Goal: Task Accomplishment & Management: Use online tool/utility

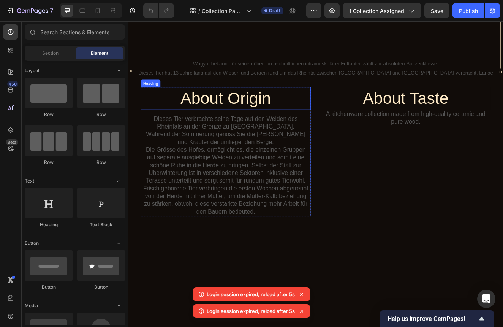
scroll to position [209, 0]
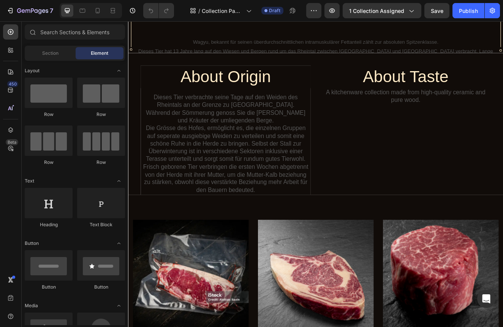
scroll to position [234, 0]
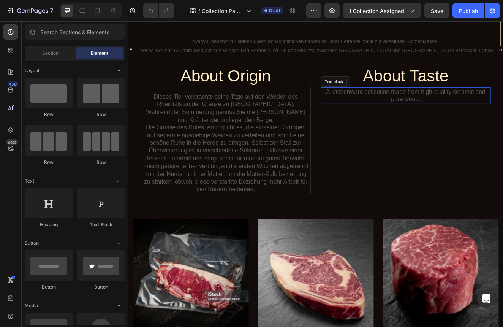
click at [479, 117] on p "A kitchenware collection made from high-quality ceramic and pure wood." at bounding box center [465, 112] width 205 height 19
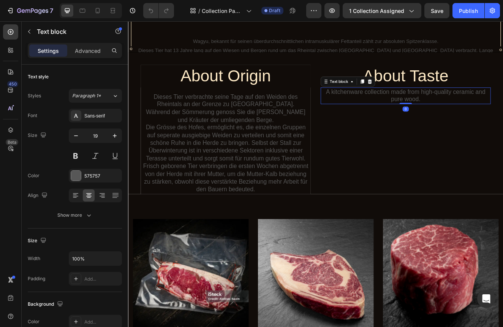
click at [481, 117] on p "A kitchenware collection made from high-quality ceramic and pure wood." at bounding box center [465, 112] width 205 height 19
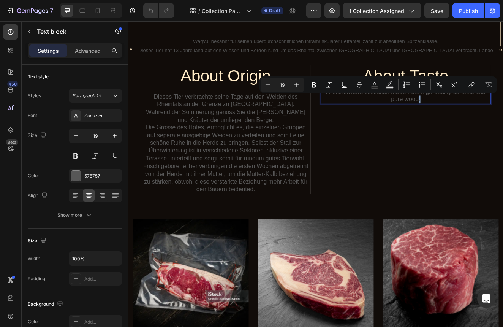
click at [481, 117] on p "A kitchenware collection made from high-quality ceramic and pure wood." at bounding box center [465, 112] width 205 height 19
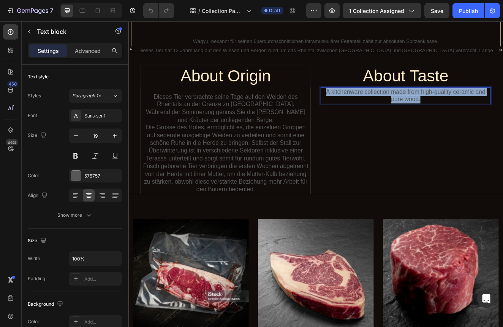
drag, startPoint x: 484, startPoint y: 117, endPoint x: 368, endPoint y: 107, distance: 115.9
click at [368, 107] on p "A kitchenware collection made from high-quality ceramic and pure wood." at bounding box center [465, 112] width 205 height 19
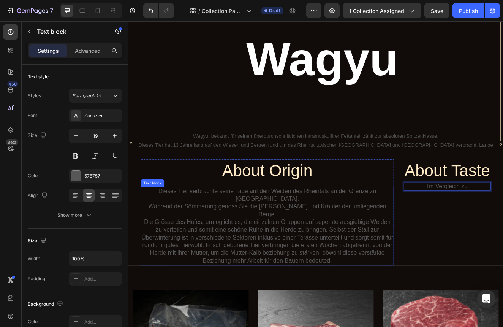
scroll to position [115, 0]
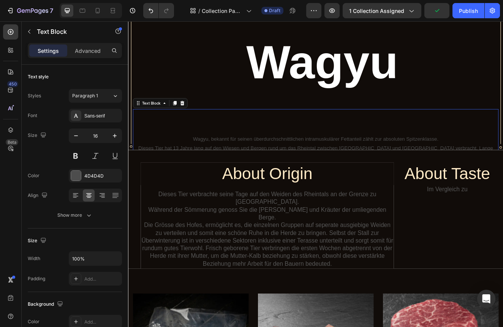
click at [352, 170] on p "Wagyu, bekannt für seinen überdurchschnittlichen intramuskulärer Fettanteil zäh…" at bounding box center [355, 164] width 443 height 11
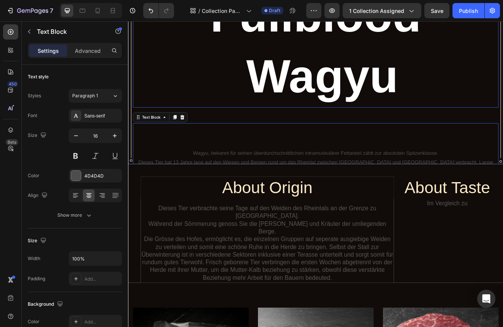
scroll to position [103, 0]
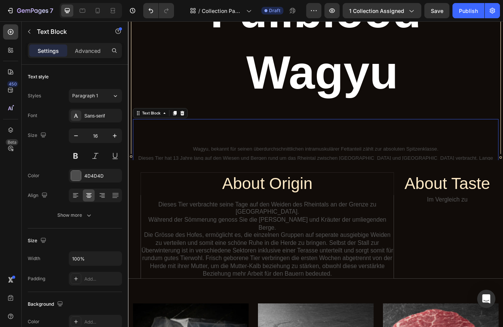
click at [364, 180] on p "Wagyu, bekannt für seinen überdurchschnittlichen intramuskulärer Fettanteil zäh…" at bounding box center [355, 176] width 443 height 11
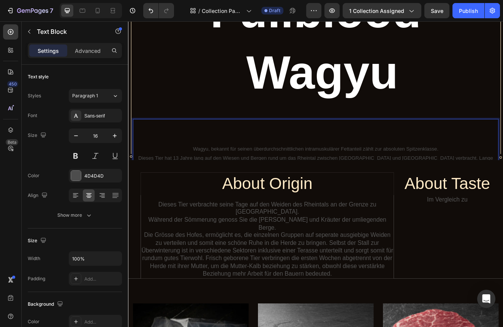
click at [502, 182] on p "Wagyu, bekannt für seinen überdurchschnittlichen intramuskulärer Fettanteil zäh…" at bounding box center [355, 176] width 443 height 11
click at [350, 172] on div "Wagyu, bekannt für seinen überdurchschnittlichen intramuskulärer Fettanteil zäh…" at bounding box center [356, 183] width 444 height 87
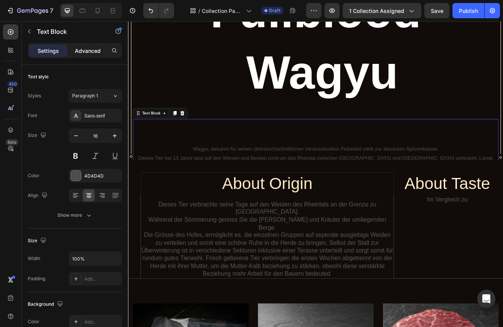
click at [95, 55] on div "Advanced" at bounding box center [88, 50] width 38 height 12
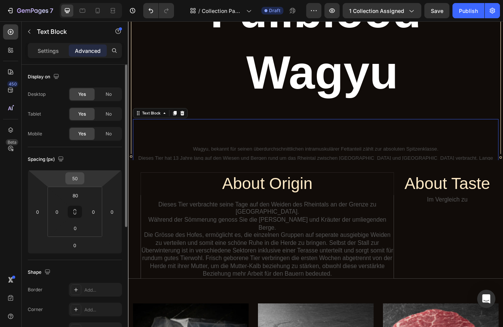
click at [81, 177] on input "50" at bounding box center [74, 177] width 15 height 11
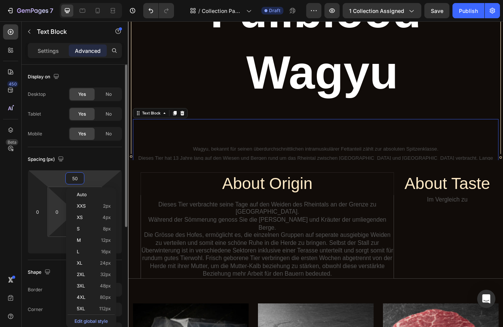
click at [60, 0] on html "7 Version history / Collection Page - Sep 24, 13:44:56 Draft Preview 1 collecti…" at bounding box center [251, 0] width 503 height 0
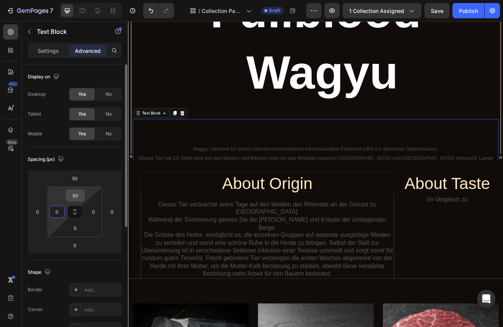
click at [73, 197] on input "80" at bounding box center [75, 194] width 15 height 11
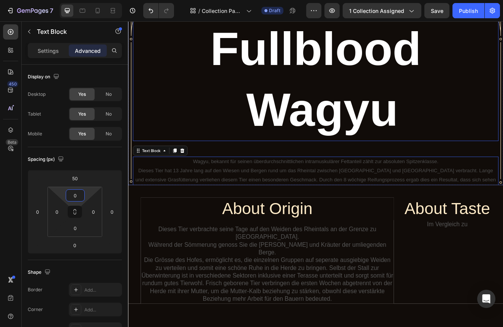
scroll to position [92, 0]
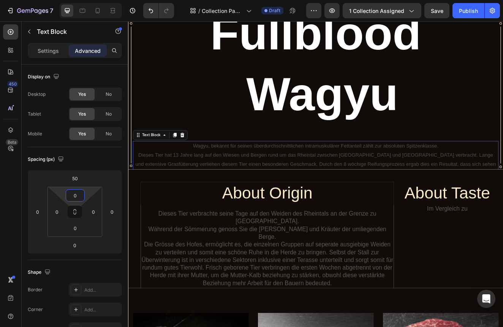
type input "0"
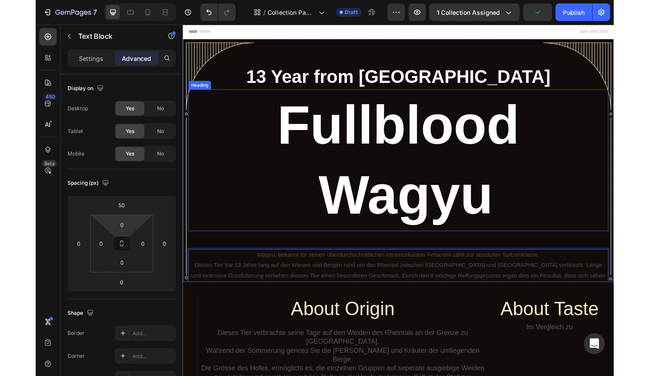
scroll to position [0, 0]
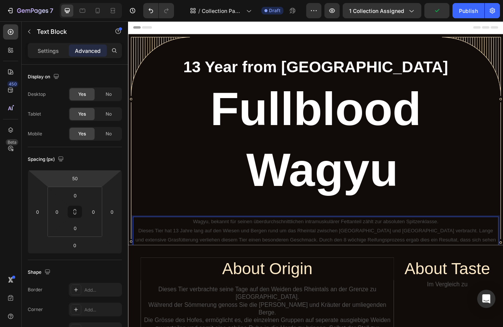
click at [84, 0] on html "7 Version history / Collection Page - Sep 24, 13:44:56 Draft Preview 1 collecti…" at bounding box center [251, 0] width 503 height 0
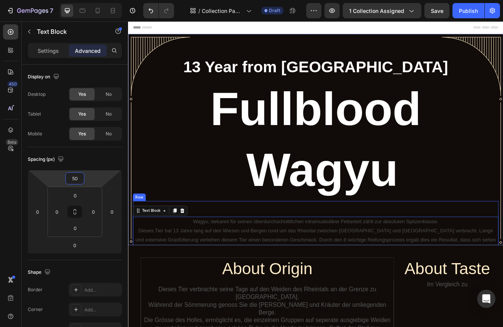
type input "5"
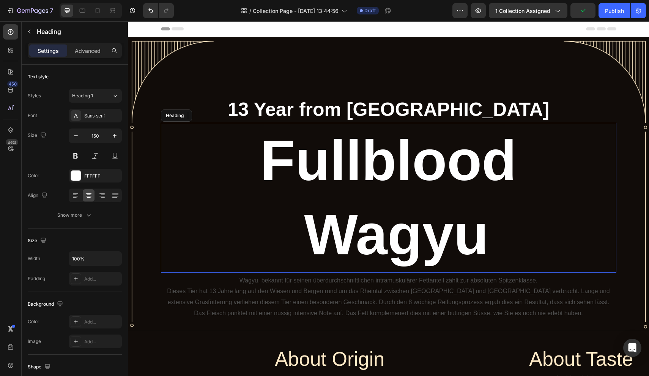
click at [197, 154] on h1 "Fullblood Wagyu" at bounding box center [389, 198] width 456 height 150
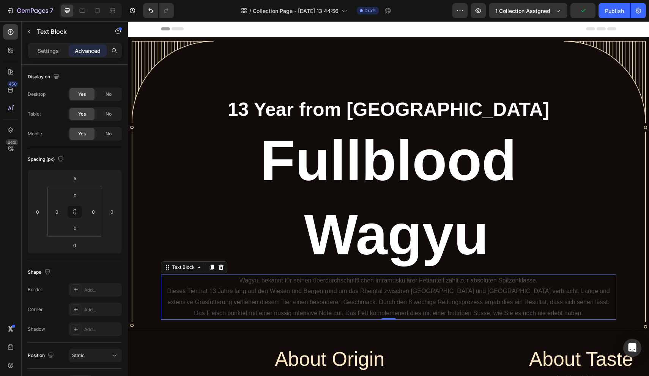
click at [440, 286] on p "Dieses Tier hat 13 Jahre lang auf den Wiesen und Bergen rund um das Rheintal zw…" at bounding box center [389, 297] width 454 height 22
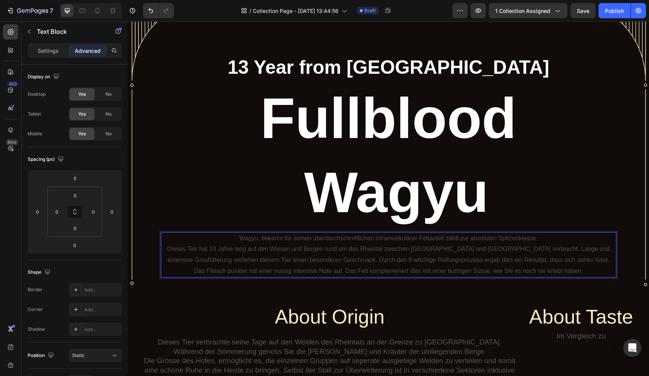
scroll to position [46, 0]
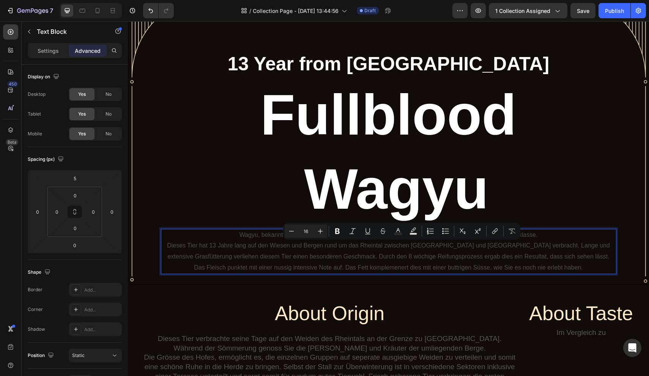
drag, startPoint x: 584, startPoint y: 267, endPoint x: 513, endPoint y: 242, distance: 74.9
click at [502, 242] on div "Wagyu, bekannt für seinen überdurchschnittlichen intramuskulärer Fettanteil zäh…" at bounding box center [389, 251] width 456 height 45
copy div "Lange und extensive Grasfütterung verliehen diesem Tier einen besonderen Geschm…"
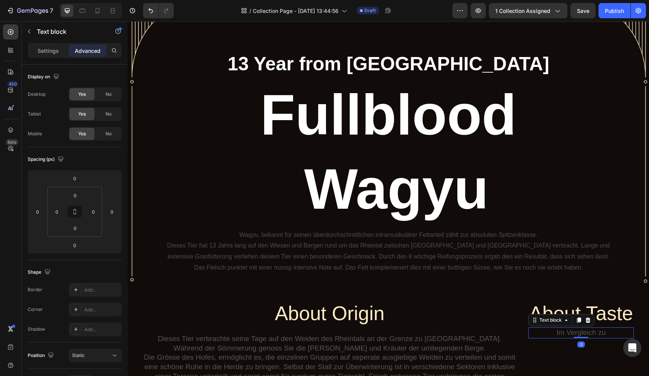
click at [502, 326] on p "Im Vergleich zu" at bounding box center [581, 332] width 104 height 9
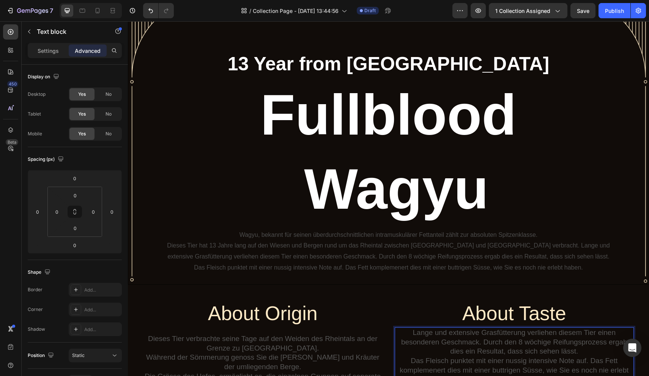
scroll to position [59, 0]
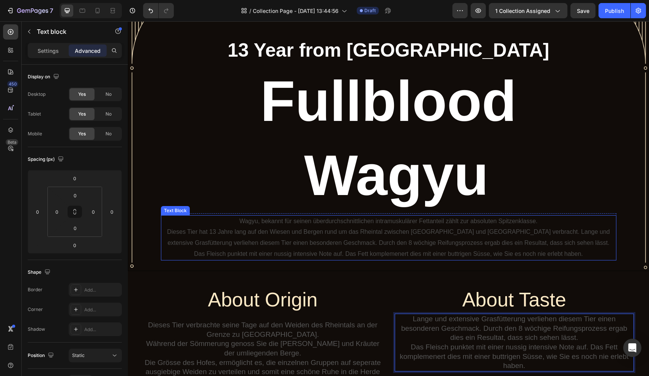
click at [502, 255] on p "Das Fleisch punktet mit einer nussig intensive Note auf. Das Fett komplemenert …" at bounding box center [389, 253] width 454 height 11
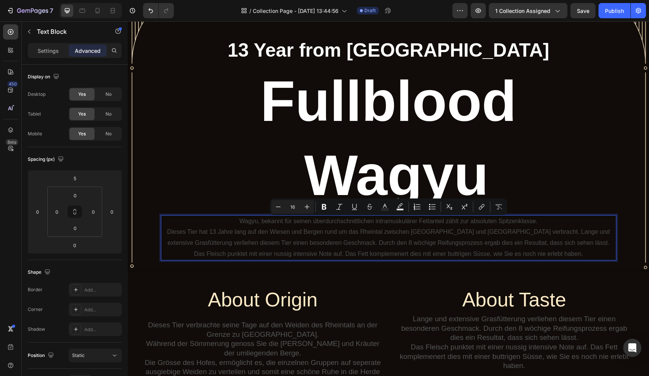
drag, startPoint x: 584, startPoint y: 254, endPoint x: 474, endPoint y: 226, distance: 114.0
click at [474, 226] on div "Wagyu, bekannt für seinen überdurchschnittlichen intramuskulärer Fettanteil zäh…" at bounding box center [389, 237] width 456 height 45
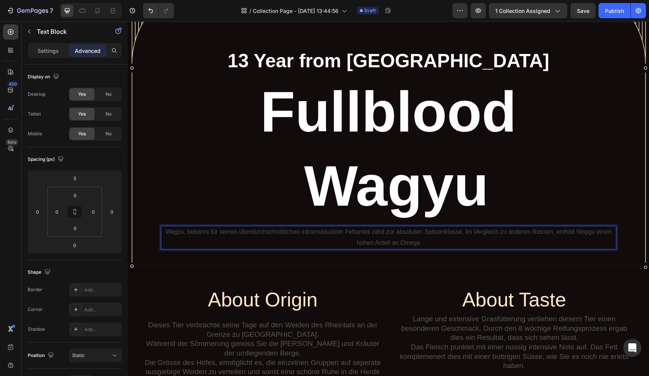
click at [398, 244] on p "Wagyu, bekannt für seinen überdurchschnittlichen intramuskulärer Fettanteil zäh…" at bounding box center [389, 237] width 454 height 22
click at [440, 244] on p "Wagyu, bekannt für seinen überdurchschnittlichen intramuskulärer Fettanteil zäh…" at bounding box center [389, 237] width 454 height 22
click at [450, 244] on p "Wagyu, bekannt für seinen überdurchschnittlichen intramuskulärer Fettanteil zäh…" at bounding box center [389, 237] width 454 height 22
click at [502, 243] on p "Wagyu, bekannt für seinen überdurchschnittlichen intramuskulärer Fettanteil zäh…" at bounding box center [389, 237] width 454 height 22
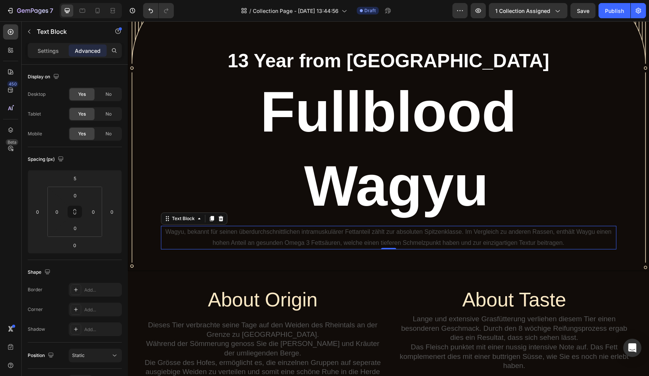
click at [502, 1] on div "7 Version history / Collection Page - Sep 24, 13:44:56 Draft Preview 1 collecti…" at bounding box center [324, 11] width 649 height 22
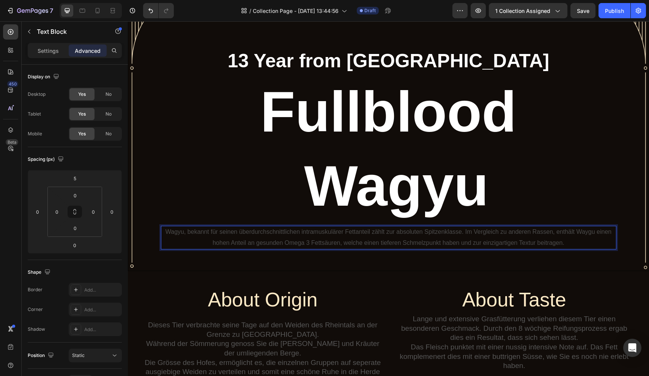
click at [285, 243] on p "Wagyu, bekannt für seinen überdurchschnittlichen intramuskulärer Fettanteil zäh…" at bounding box center [389, 237] width 454 height 22
click at [502, 249] on div "Wagyu, bekannt für seinen überdurchschnittlichen intramuskulärer Fettanteil zäh…" at bounding box center [389, 238] width 456 height 24
click at [464, 232] on p "Wagyu, bekannt für seinen überdurchschnittlichen intramuskulärer Fettanteil zäh…" at bounding box center [389, 237] width 454 height 22
click at [502, 234] on p "Wagyu, bekannt für seinen überdurchschnittlichen intramuskulärer Fettanteil zäh…" at bounding box center [389, 237] width 454 height 22
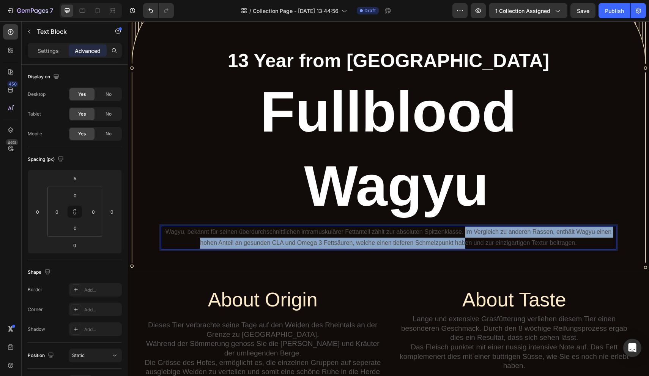
click at [465, 235] on p "Wagyu, bekannt für seinen überdurchschnittlichen intramuskulärer Fettanteil zäh…" at bounding box center [389, 237] width 454 height 22
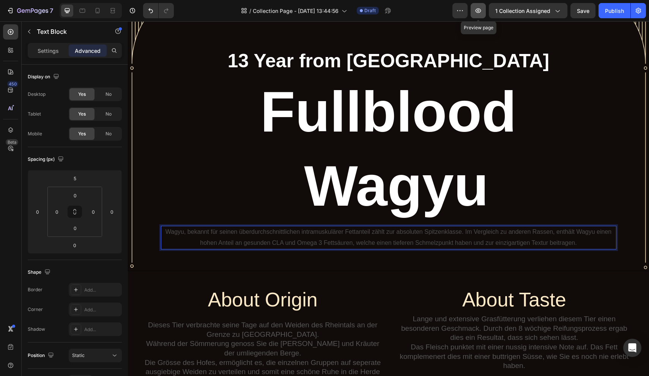
click at [482, 10] on icon "button" at bounding box center [479, 11] width 8 height 8
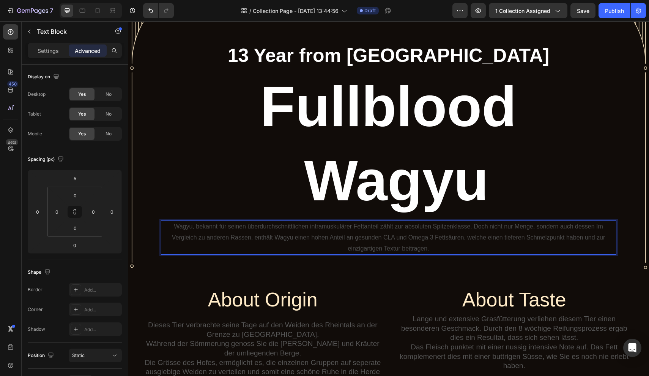
click at [502, 228] on p "Wagyu, bekannt für seinen überdurchschnittlichen intramuskulärer Fettanteil zäh…" at bounding box center [389, 237] width 454 height 33
click at [502, 230] on p "Wagyu, bekannt für seinen überdurchschnittlichen intramuskulärer Fettanteil zäh…" at bounding box center [389, 237] width 454 height 33
click at [502, 229] on p "Wagyu, bekannt für seinen überdurchschnittlichen intramuskulärer Fettanteil zäh…" at bounding box center [389, 237] width 454 height 33
click at [502, 246] on p "Wagyu, bekannt für seinen überdurchschnittlichen intramuskulärer Fettanteil zäh…" at bounding box center [389, 237] width 454 height 33
drag, startPoint x: 481, startPoint y: 249, endPoint x: 389, endPoint y: 250, distance: 91.9
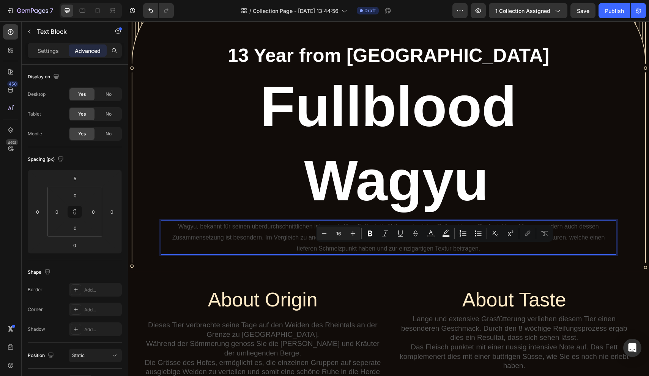
click at [389, 250] on p "Wagyu, bekannt für seinen überdurchschnittlichen intramuskulärer Fettanteil zäh…" at bounding box center [389, 237] width 454 height 33
click at [457, 250] on p "Wagyu, bekannt für seinen überdurchschnittlichen intramuskulärer Fettanteil zäh…" at bounding box center [389, 237] width 454 height 33
click at [499, 251] on p "Wagyu, bekannt für seinen überdurchschnittlichen intramuskulärer Fettanteil zäh…" at bounding box center [389, 237] width 454 height 33
click at [479, 13] on icon "button" at bounding box center [479, 11] width 8 height 8
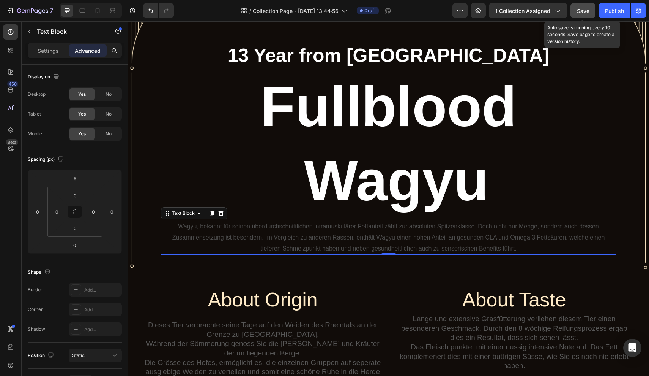
click at [502, 15] on button "Save" at bounding box center [583, 10] width 25 height 15
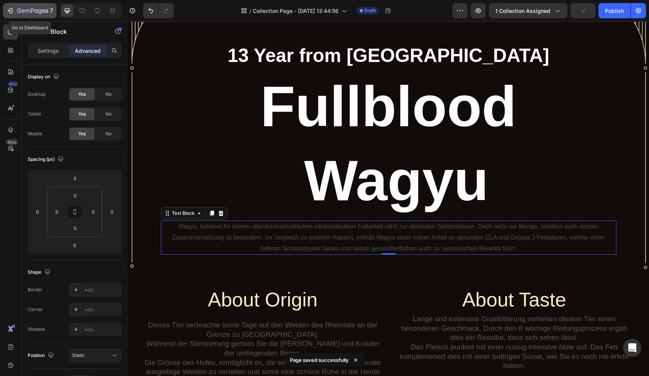
click at [17, 10] on icon "button" at bounding box center [19, 10] width 4 height 5
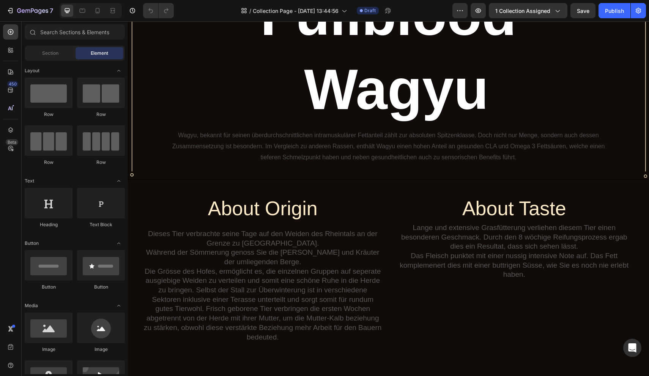
scroll to position [160, 0]
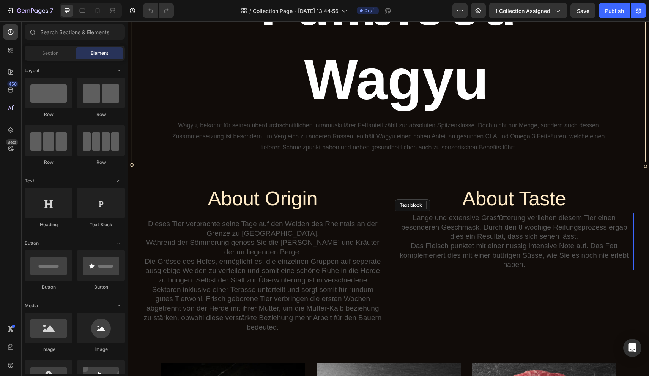
click at [491, 245] on p "Das Fleisch punktet mit einer nussig intensive Note auf. Das Fett komplemenert …" at bounding box center [515, 255] width 238 height 28
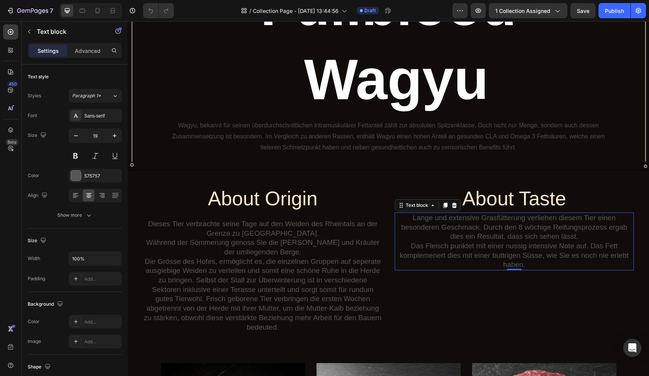
click at [551, 231] on p "Lange und extensive Grasfütterung verliehen diesem Tier einen besonderen Geschm…" at bounding box center [515, 227] width 238 height 28
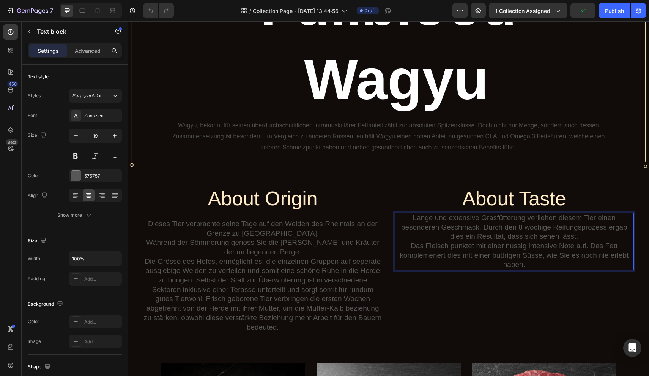
click at [550, 229] on p "Lange und extensive Grasfütterung verliehen diesem Tier einen besonderen Geschm…" at bounding box center [515, 227] width 238 height 28
click at [587, 248] on p "Das Fleisch punktet mit einer nussig intensive Note auf. Das Fett komplemenert …" at bounding box center [515, 255] width 238 height 28
click at [587, 246] on p "Das Fleisch punktet mit einer nussig intensive Note auf. Das Fett komplemenert …" at bounding box center [515, 255] width 238 height 28
click at [414, 216] on p "Lange und extensive Grasfütterung verliehen diesem Tier einen besonderen Geschm…" at bounding box center [515, 227] width 238 height 28
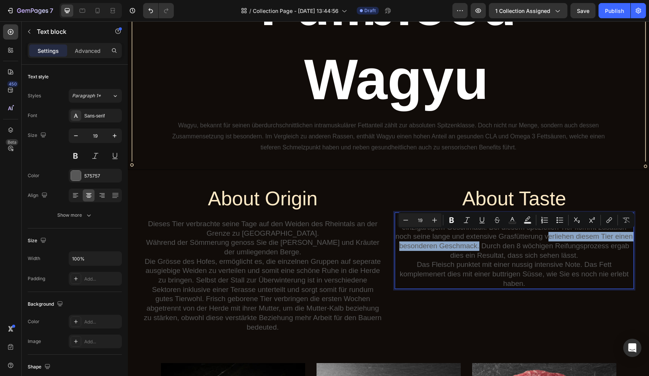
drag, startPoint x: 546, startPoint y: 238, endPoint x: 475, endPoint y: 247, distance: 71.5
click at [475, 247] on p "Wagyu punktet generell mit seiner zartschmelzenden Textur und einzigartigem Ges…" at bounding box center [515, 236] width 238 height 47
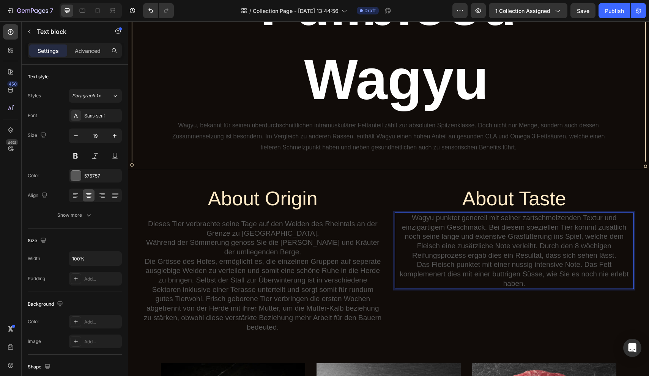
click at [614, 229] on p "Wagyu punktet generell mit seiner zartschmelzenden Textur und einzigartigem Ges…" at bounding box center [515, 236] width 238 height 47
click at [556, 226] on p "Wagyu punktet generell mit seiner zartschmelzenden Textur und einzigartigem Ges…" at bounding box center [515, 236] width 238 height 47
drag, startPoint x: 556, startPoint y: 226, endPoint x: 524, endPoint y: 229, distance: 32.4
click at [524, 229] on p "Wagyu punktet generell mit seiner zartschmelzenden Textur und einzigartigem Ges…" at bounding box center [515, 236] width 238 height 47
click at [611, 237] on p "Wagyu punktet generell mit seiner zartschmelzenden Textur und einzigartigem Ges…" at bounding box center [515, 236] width 238 height 47
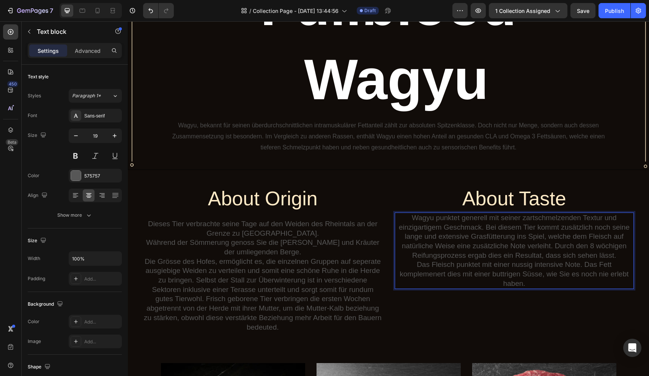
click at [616, 257] on p "Wagyu punktet generell mit seiner zartschmelzenden Textur und einzigartigem Ges…" at bounding box center [515, 236] width 238 height 47
click at [468, 254] on p "Wagyu punktet generell mit seiner zartschmelzenden Textur und einzigartigem Ges…" at bounding box center [515, 236] width 238 height 47
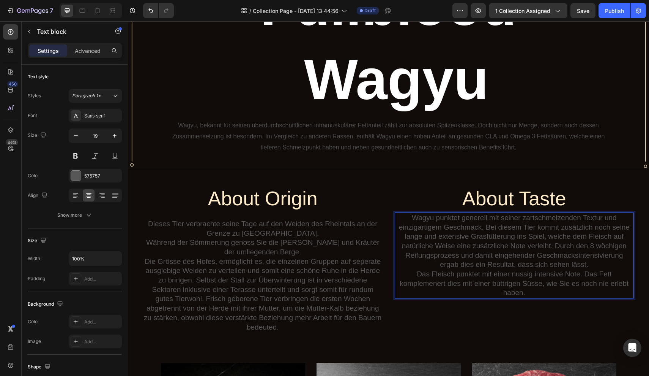
click at [586, 263] on p "Wagyu punktet generell mit seiner zartschmelzenden Textur und einzigartigem Ges…" at bounding box center [515, 241] width 238 height 56
click at [593, 266] on p "Wagyu punktet generell mit seiner zartschmelzenden Textur und einzigartigem Ges…" at bounding box center [515, 241] width 238 height 56
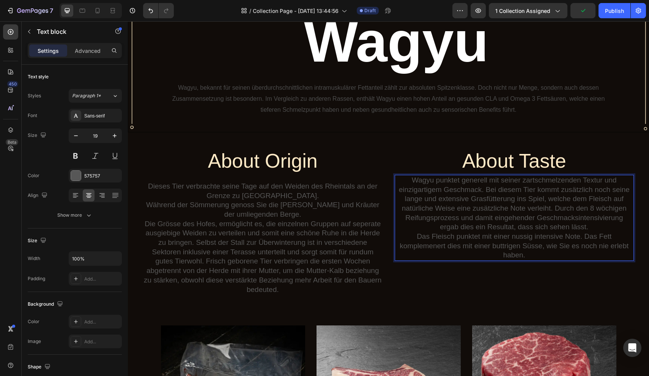
scroll to position [200, 0]
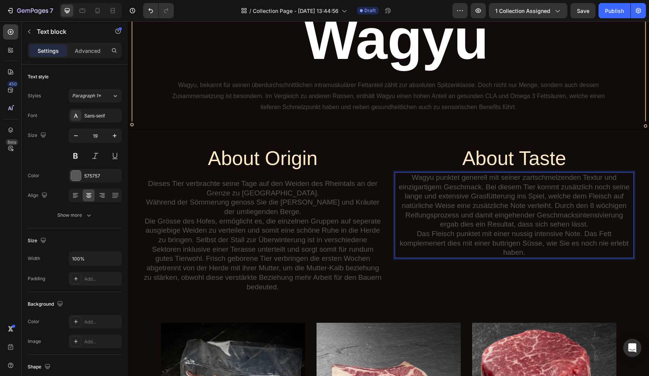
click at [583, 234] on p "Das Fleisch punktet mit einer nussig intensive Note. Das Fett komplemenert dies…" at bounding box center [515, 243] width 238 height 28
click at [427, 215] on p "Wagyu punktet generell mit seiner zartschmelzenden Textur und einzigartigem Ges…" at bounding box center [515, 201] width 238 height 56
click at [459, 218] on p "Wagyu punktet generell mit seiner zartschmelzenden Textur und einzigartigem Ges…" at bounding box center [515, 201] width 238 height 56
click at [463, 220] on p "Wagyu punktet generell mit seiner zartschmelzenden Textur und einzigartigem Ges…" at bounding box center [515, 201] width 238 height 56
click at [457, 217] on p "Wagyu punktet generell mit seiner zartschmelzenden Textur und einzigartigem Ges…" at bounding box center [515, 201] width 238 height 56
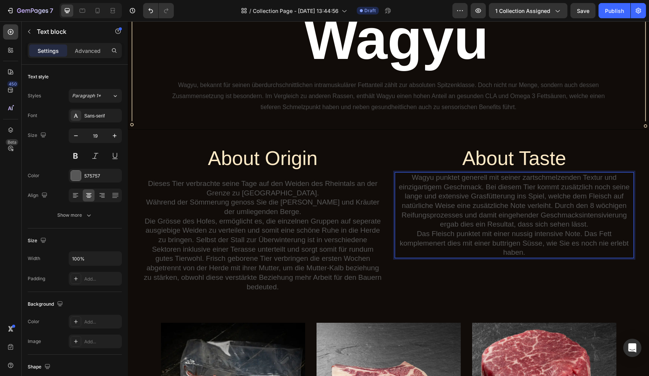
click at [461, 217] on p "Wagyu punktet generell mit seiner zartschmelzenden Textur und einzigartigem Ges…" at bounding box center [515, 201] width 238 height 56
click at [480, 218] on p "Wagyu punktet generell mit seiner zartschmelzenden Textur und einzigartigem Ges…" at bounding box center [515, 201] width 238 height 56
click at [473, 235] on p "Das Fleisch punktet mit einer nussig intensive Note. Das Fett komplemenert dies…" at bounding box center [515, 243] width 238 height 28
drag, startPoint x: 480, startPoint y: 235, endPoint x: 457, endPoint y: 235, distance: 22.8
click at [457, 235] on p "Das Fleisch punktet mit einer nussig intensive Note. Das Fett komplemenert dies…" at bounding box center [515, 243] width 238 height 28
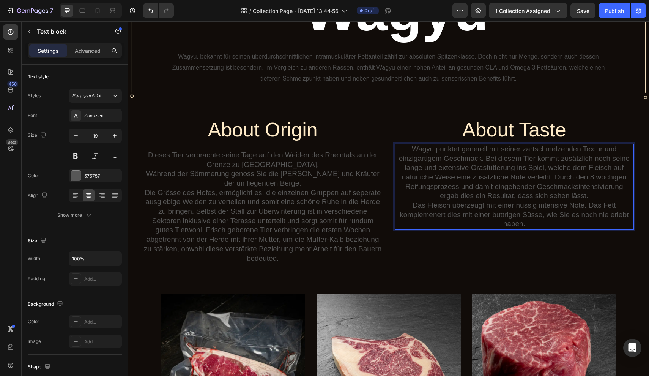
scroll to position [239, 0]
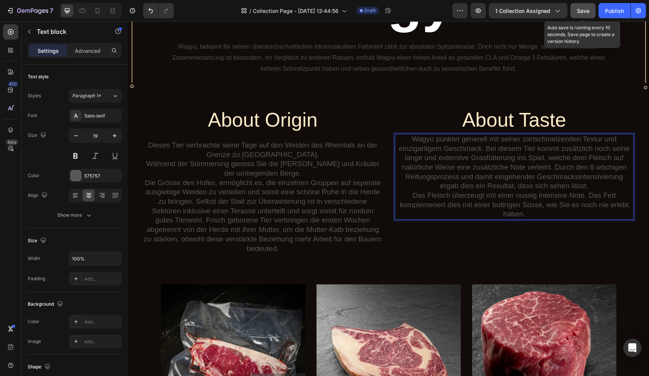
click at [584, 10] on span "Save" at bounding box center [583, 11] width 13 height 6
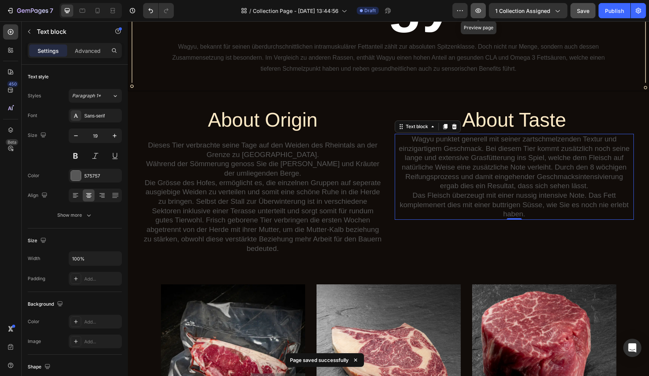
click at [484, 12] on button "button" at bounding box center [478, 10] width 15 height 15
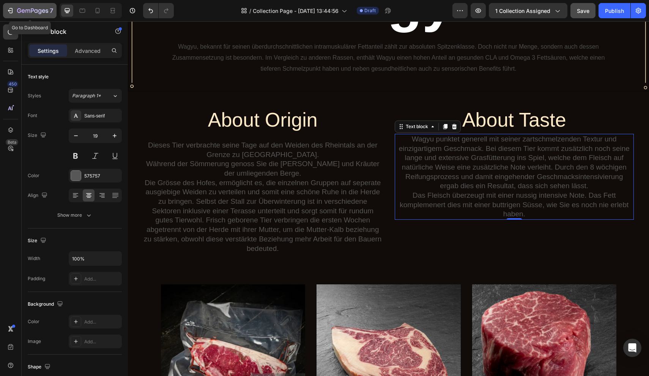
click at [20, 11] on icon "button" at bounding box center [19, 10] width 4 height 5
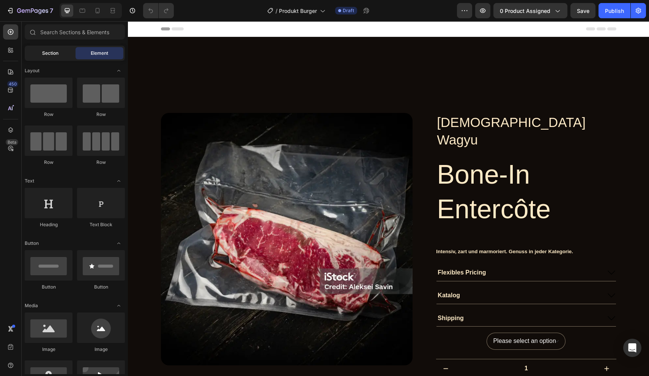
click at [57, 52] on span "Section" at bounding box center [50, 53] width 16 height 7
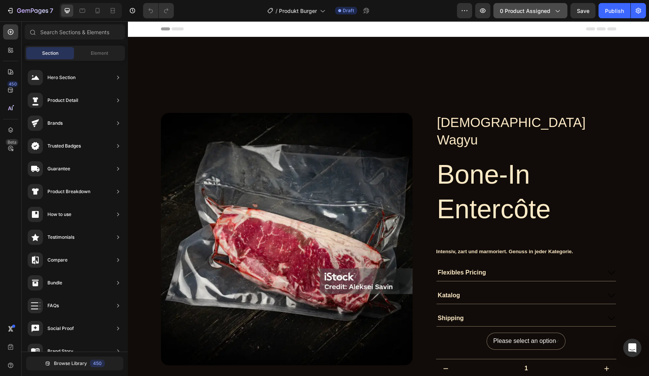
click at [544, 15] on button "0 product assigned" at bounding box center [531, 10] width 74 height 15
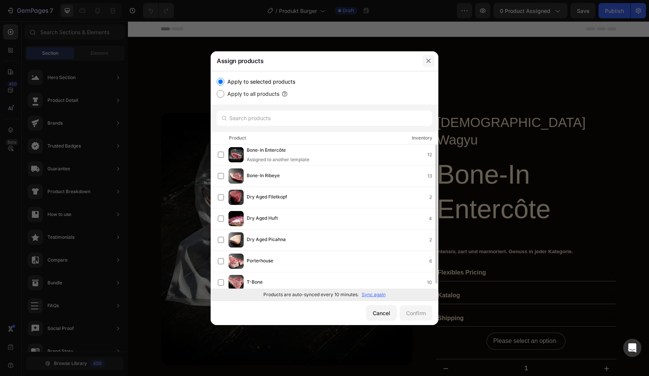
click at [432, 60] on button "button" at bounding box center [429, 61] width 12 height 12
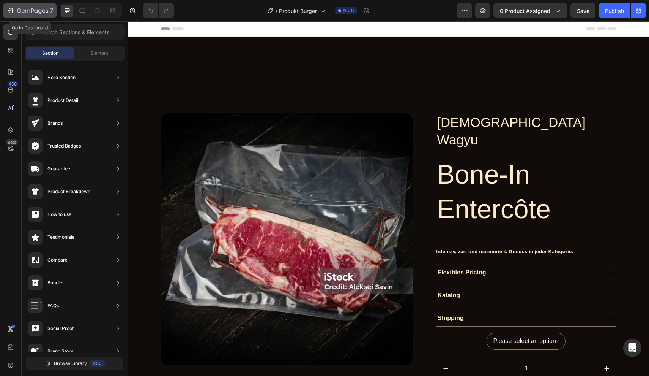
click at [14, 9] on div "7" at bounding box center [29, 10] width 47 height 9
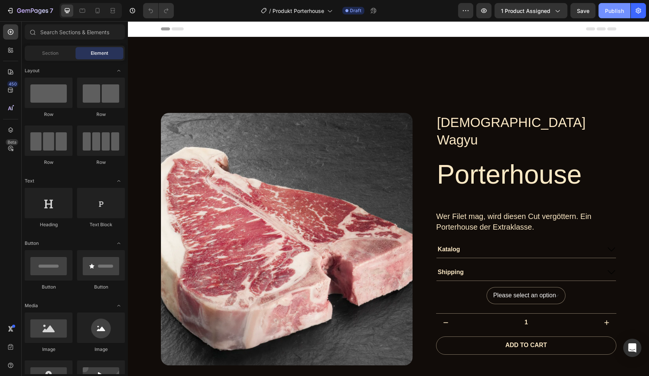
click at [612, 11] on div "Publish" at bounding box center [614, 11] width 19 height 8
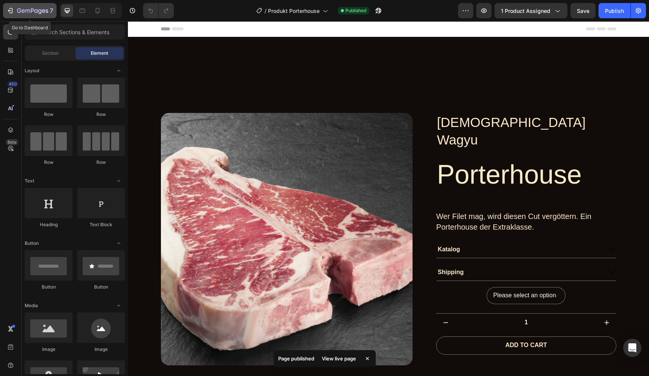
click at [38, 17] on button "7" at bounding box center [30, 10] width 54 height 15
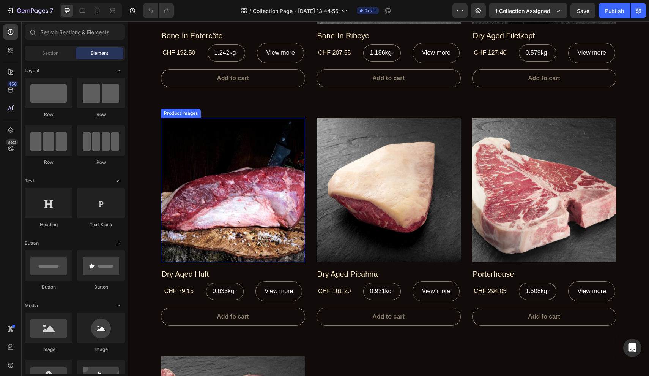
scroll to position [670, 0]
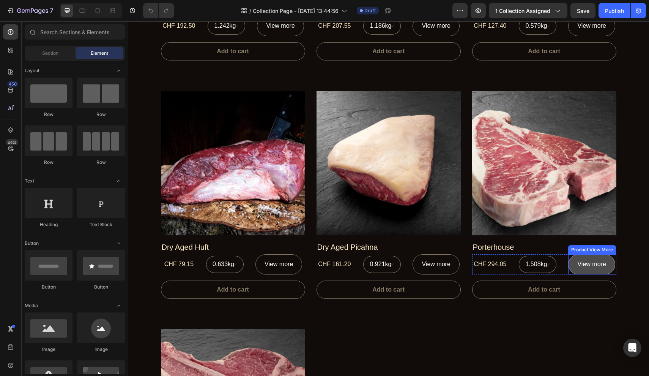
click at [608, 263] on button "View more" at bounding box center [591, 264] width 47 height 20
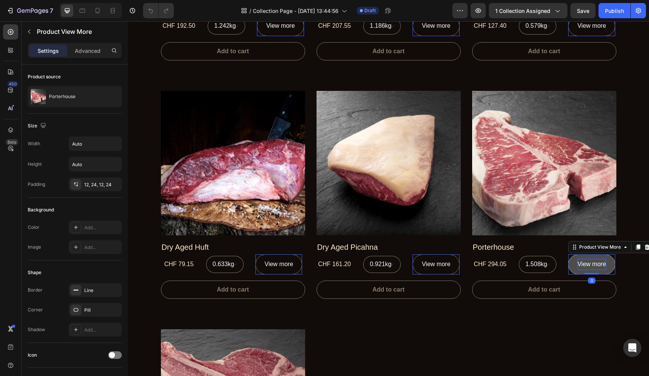
click at [596, 262] on p "View more" at bounding box center [592, 264] width 28 height 11
click at [478, 14] on icon "button" at bounding box center [479, 11] width 8 height 8
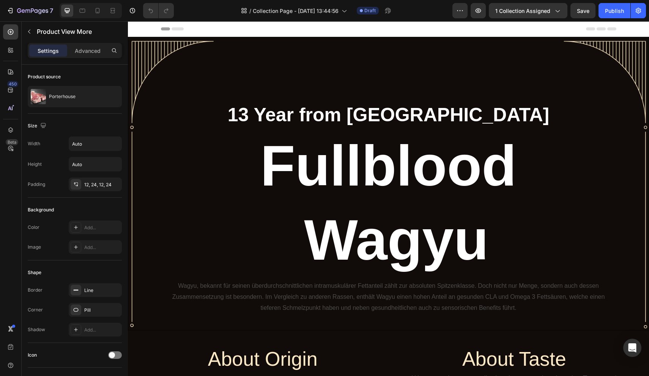
scroll to position [0, 0]
click at [43, 13] on icon "button" at bounding box center [43, 10] width 3 height 3
